Goal: Information Seeking & Learning: Find specific page/section

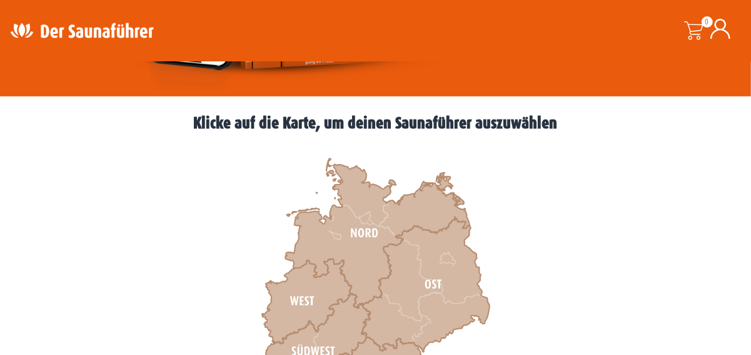
scroll to position [500, 0]
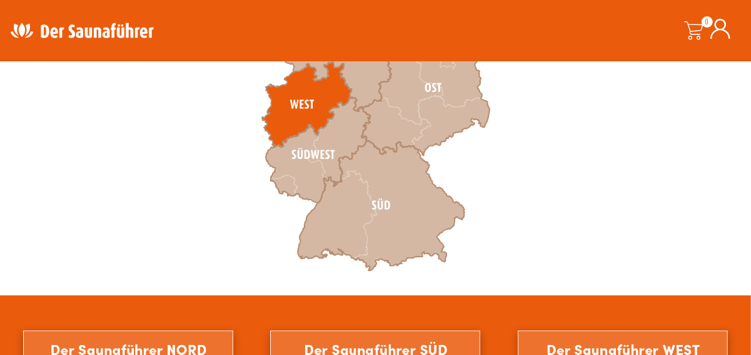
click at [291, 111] on icon at bounding box center [307, 105] width 90 height 85
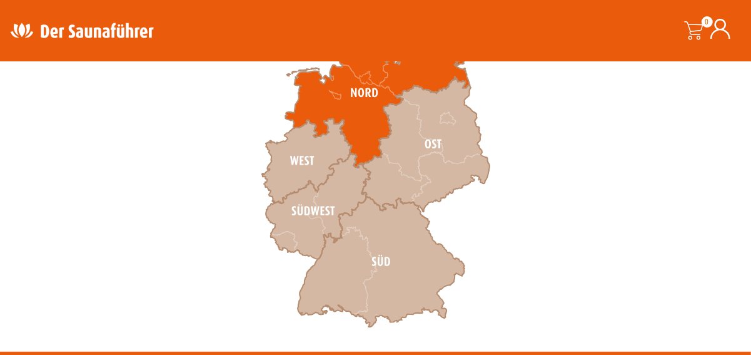
scroll to position [375, 0]
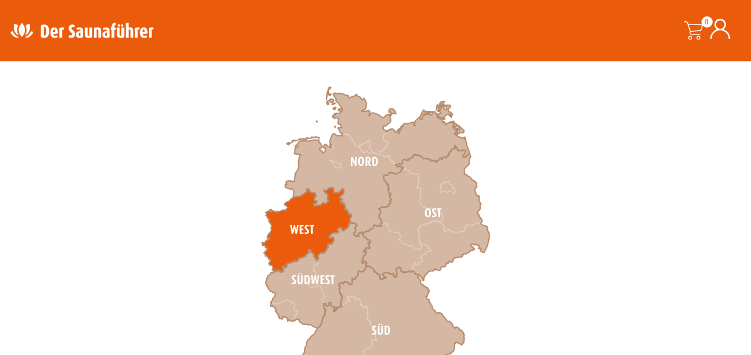
click at [328, 233] on icon at bounding box center [307, 230] width 90 height 85
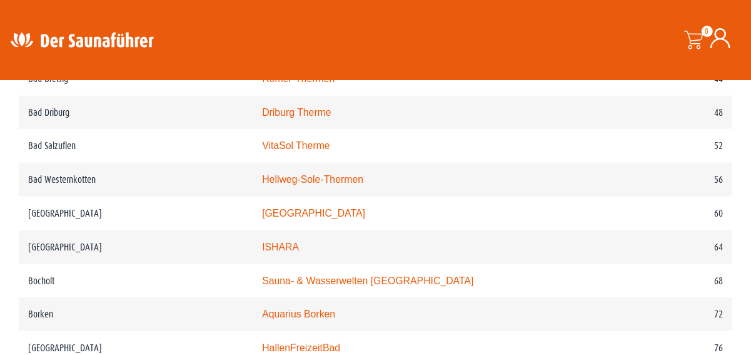
scroll to position [813, 0]
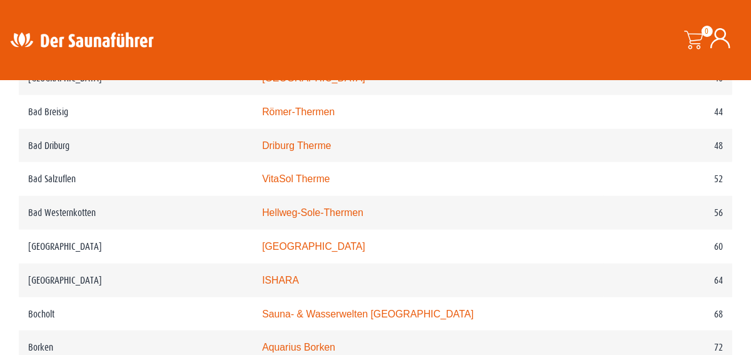
click at [334, 16] on link "Badepark Bentheim" at bounding box center [305, 11] width 87 height 11
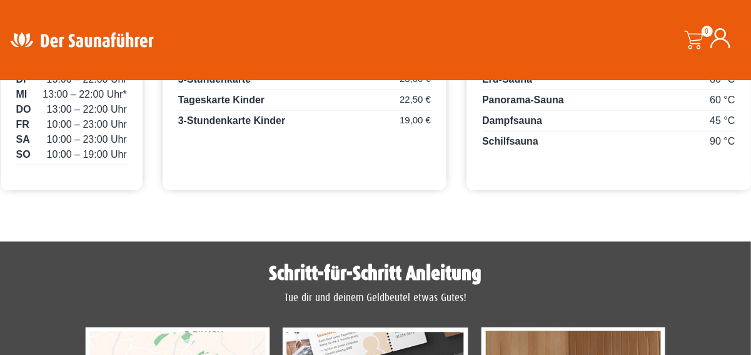
scroll to position [813, 0]
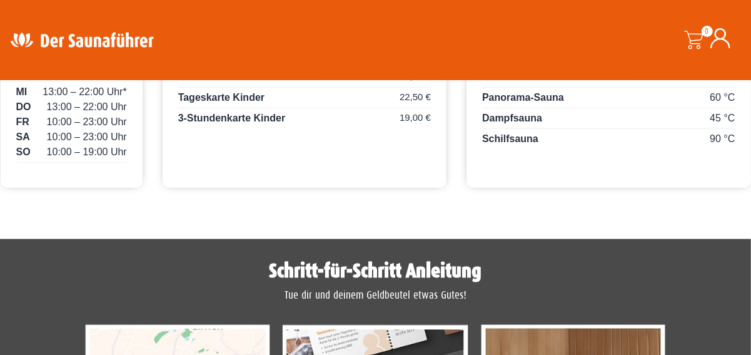
drag, startPoint x: 20, startPoint y: 264, endPoint x: 176, endPoint y: 261, distance: 155.8
